Goal: Task Accomplishment & Management: Use online tool/utility

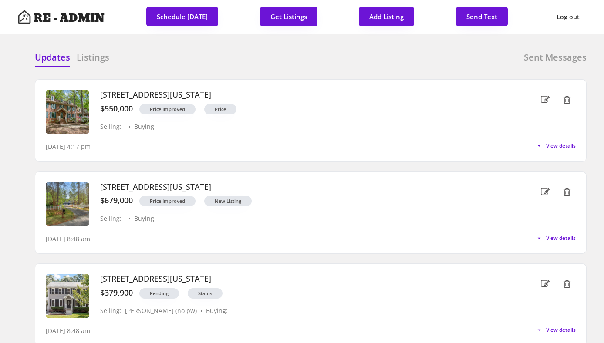
click at [406, 59] on div at bounding box center [393, 57] width 44 height 13
click at [284, 14] on button "Get Listings" at bounding box center [288, 16] width 57 height 19
click at [558, 147] on span "View details" at bounding box center [559, 145] width 33 height 5
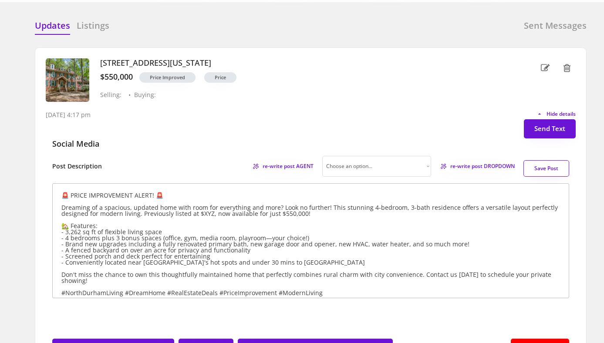
scroll to position [31, 0]
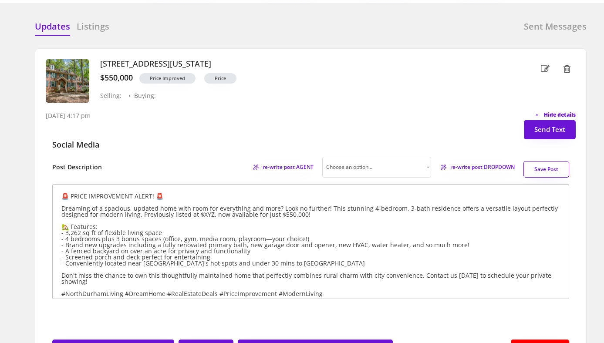
click at [563, 113] on span "Hide details" at bounding box center [560, 114] width 32 height 5
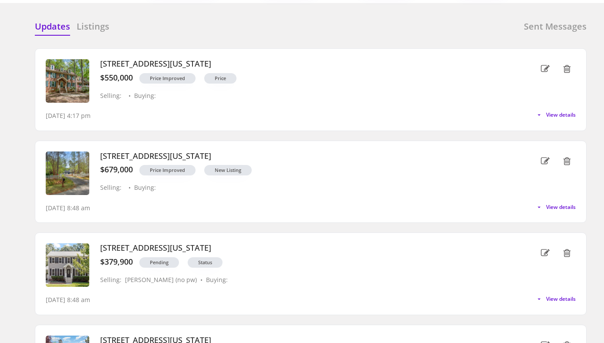
click at [557, 21] on h6 "Sent Messages" at bounding box center [555, 26] width 63 height 12
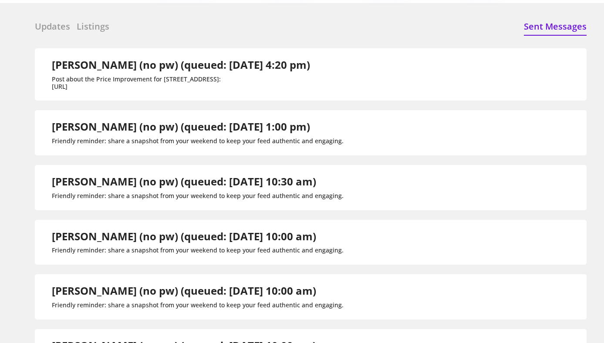
click at [54, 25] on h6 "Updates" at bounding box center [52, 26] width 35 height 12
